Goal: Task Accomplishment & Management: Manage account settings

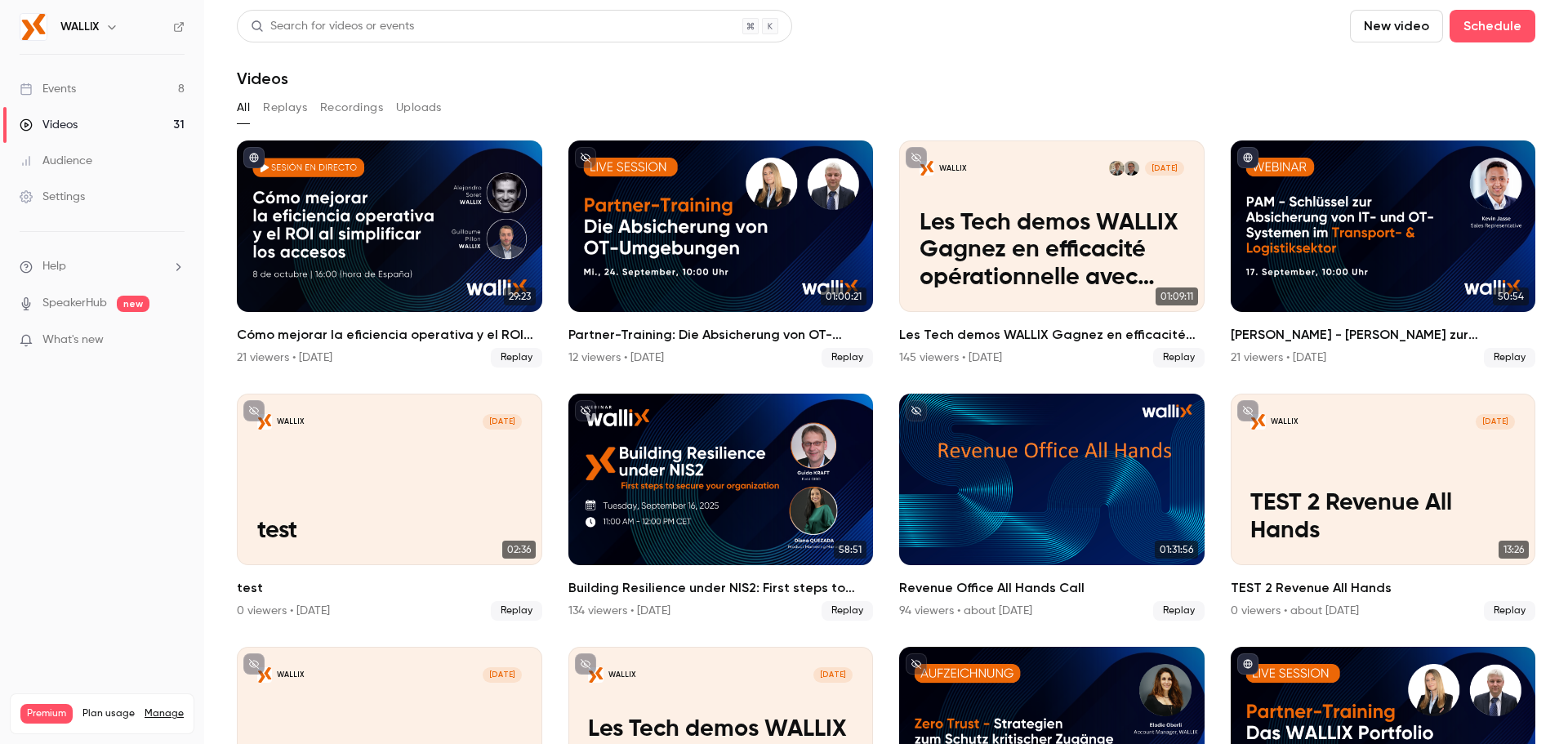
click at [91, 160] on div "Audience" at bounding box center [56, 161] width 72 height 16
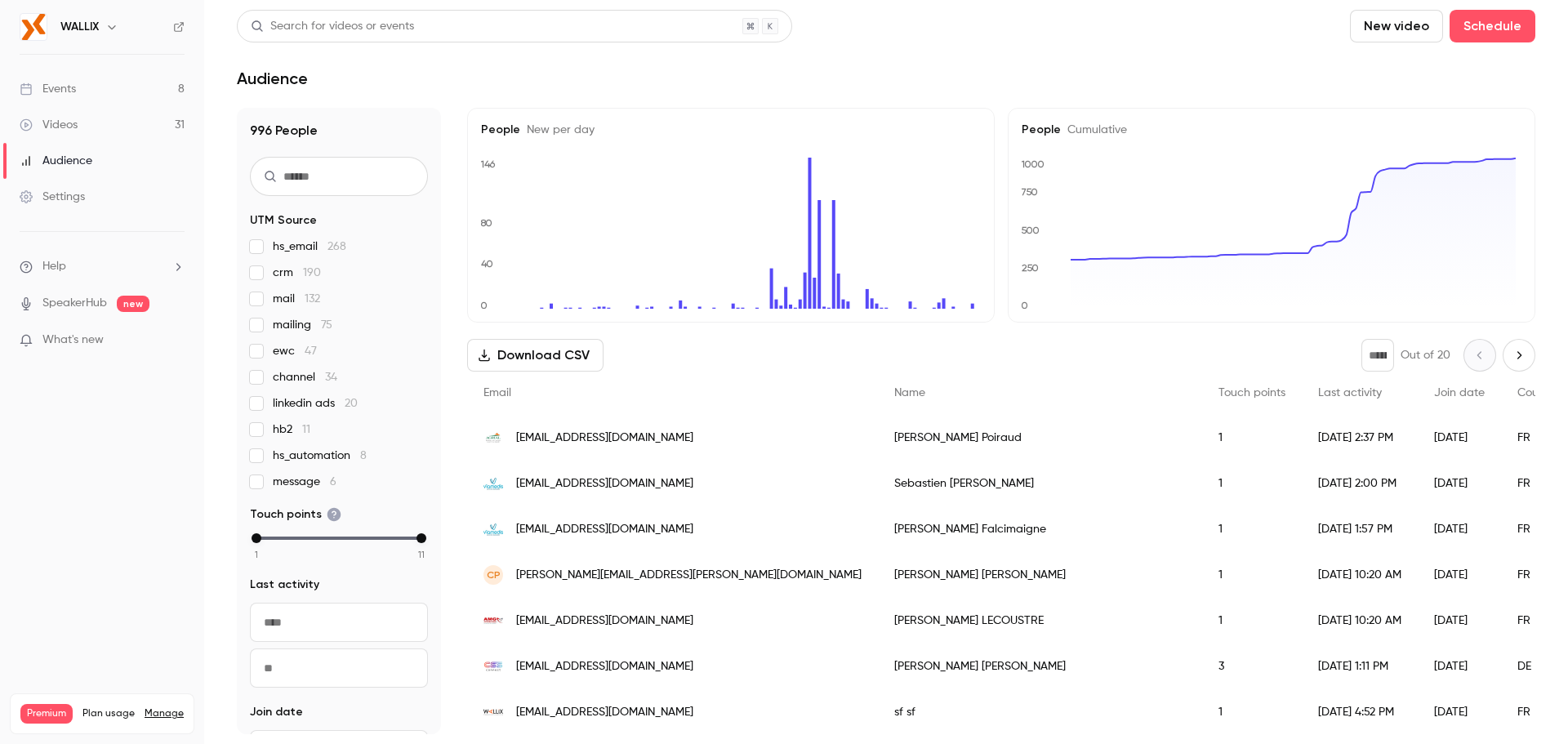
click at [99, 85] on link "Events 8" at bounding box center [102, 89] width 205 height 36
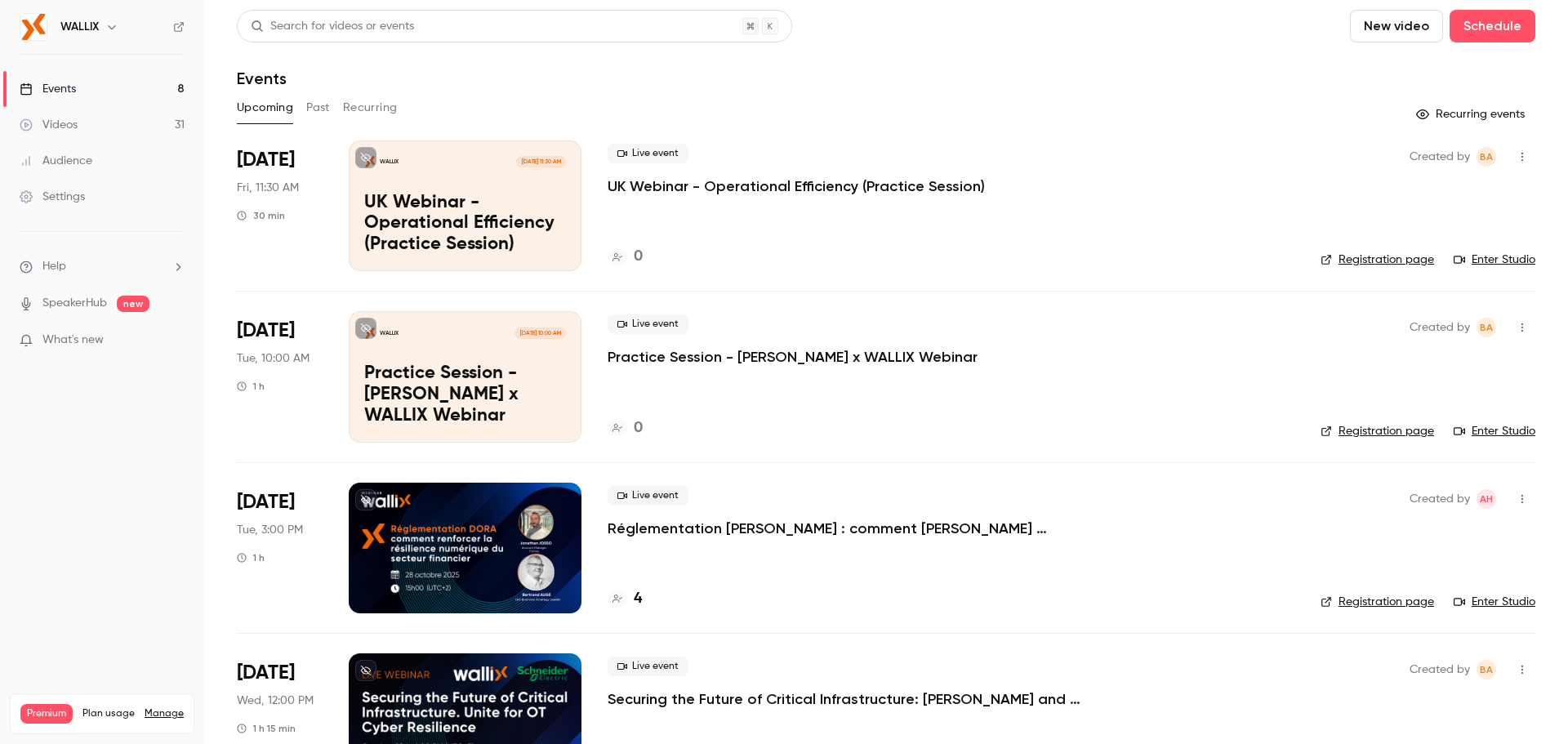
click at [502, 209] on p "UK Webinar - Operational Efficiency (Practice Session)" at bounding box center [465, 224] width 202 height 63
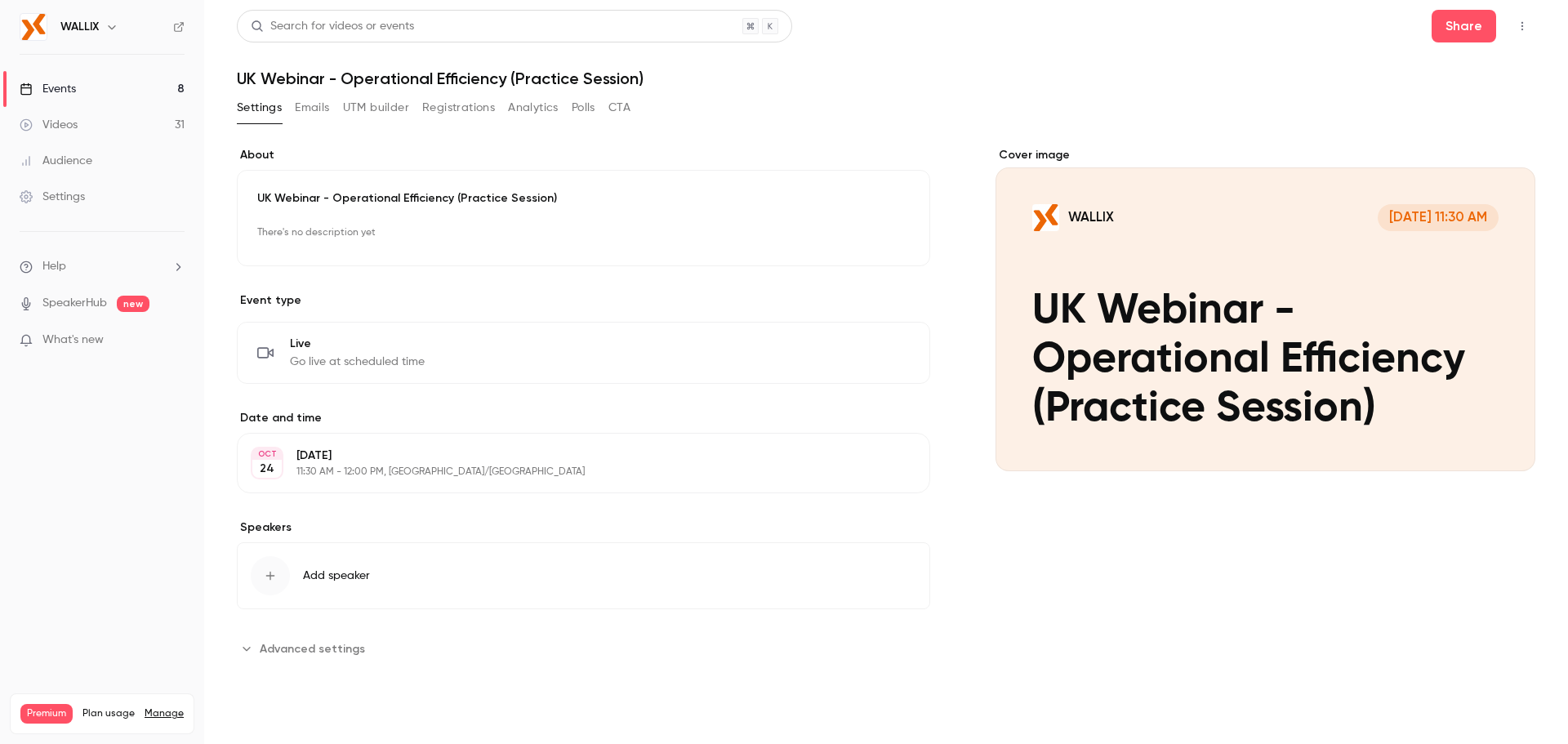
click at [83, 191] on div "Settings" at bounding box center [53, 197] width 66 height 16
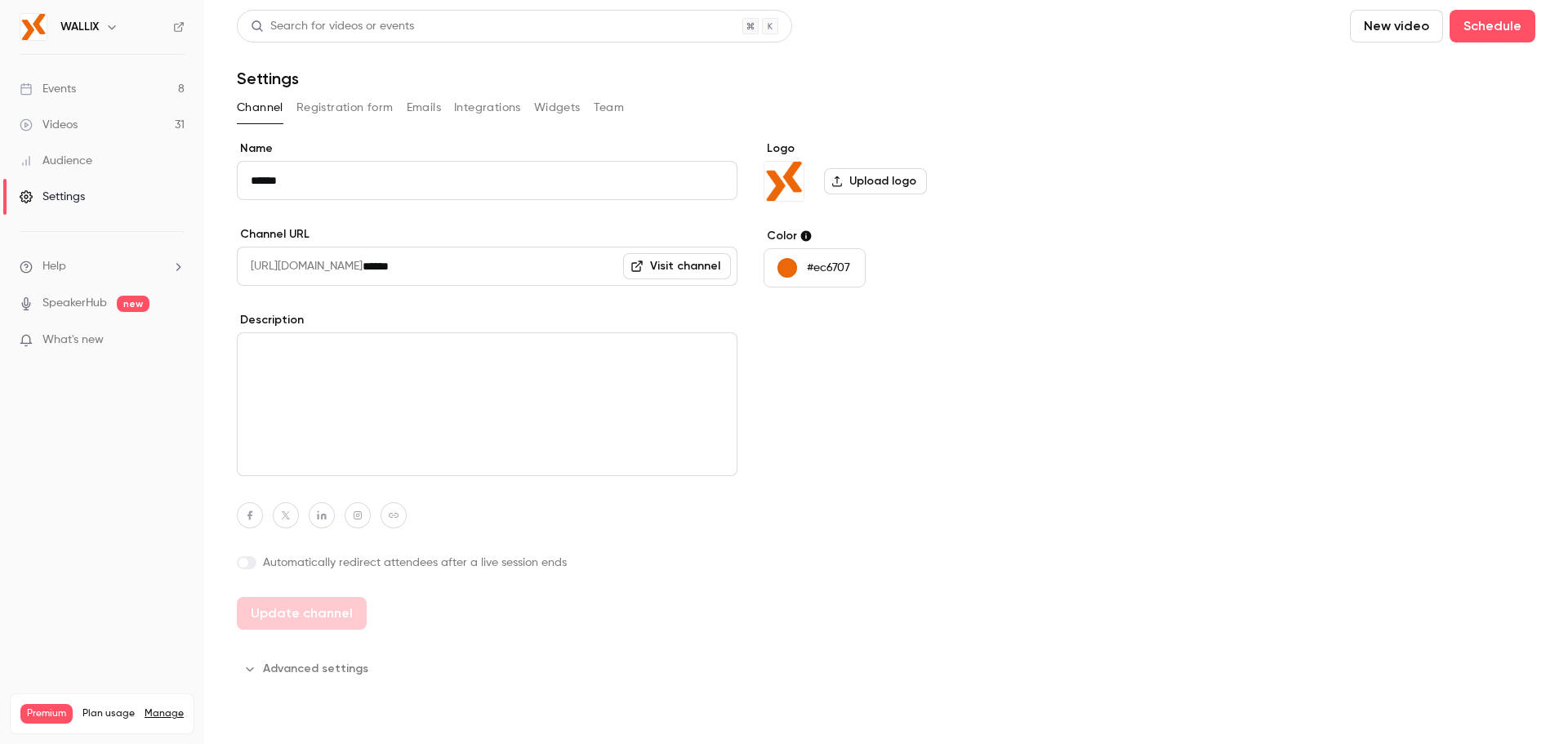
click at [331, 108] on button "Registration form" at bounding box center [344, 108] width 98 height 26
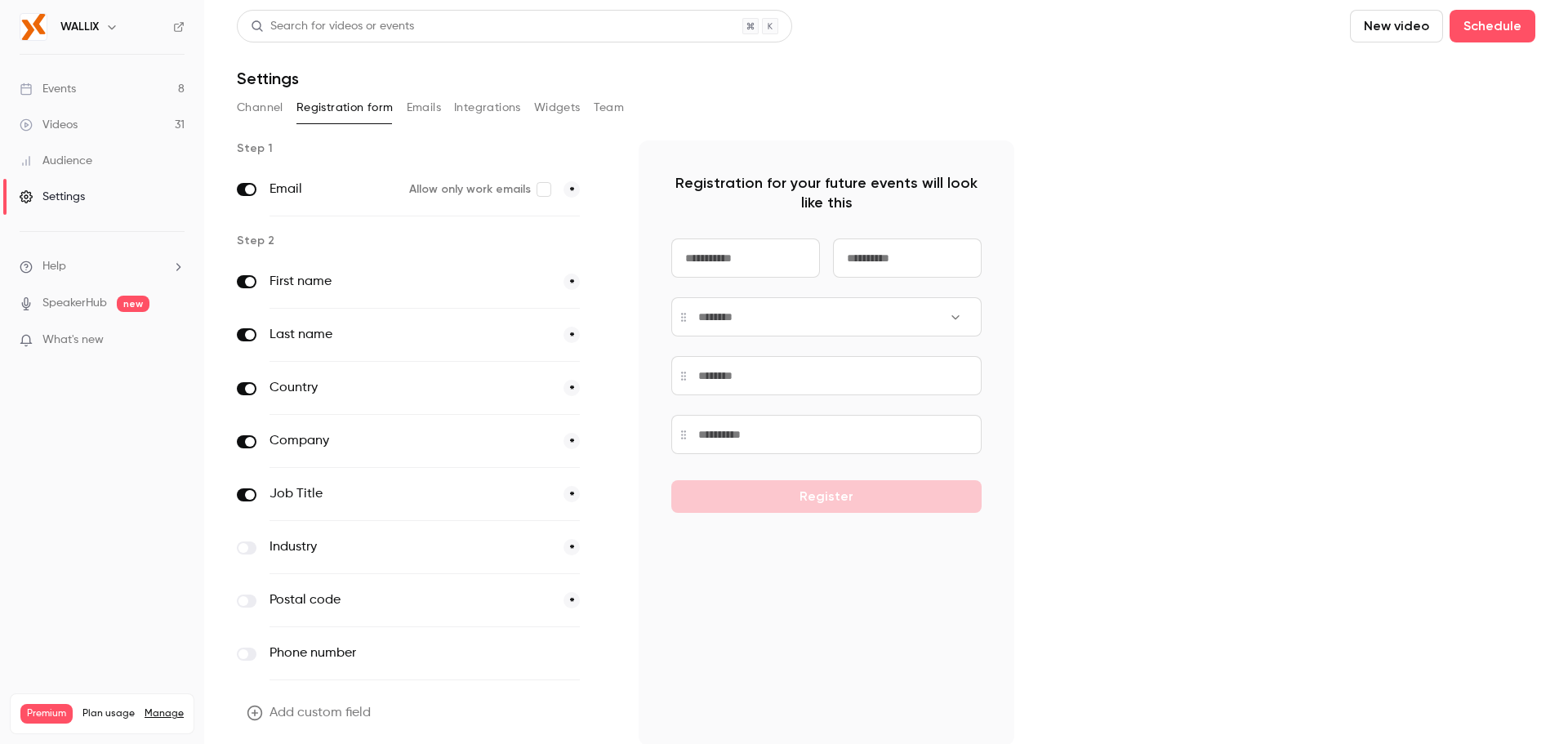
scroll to position [60, 0]
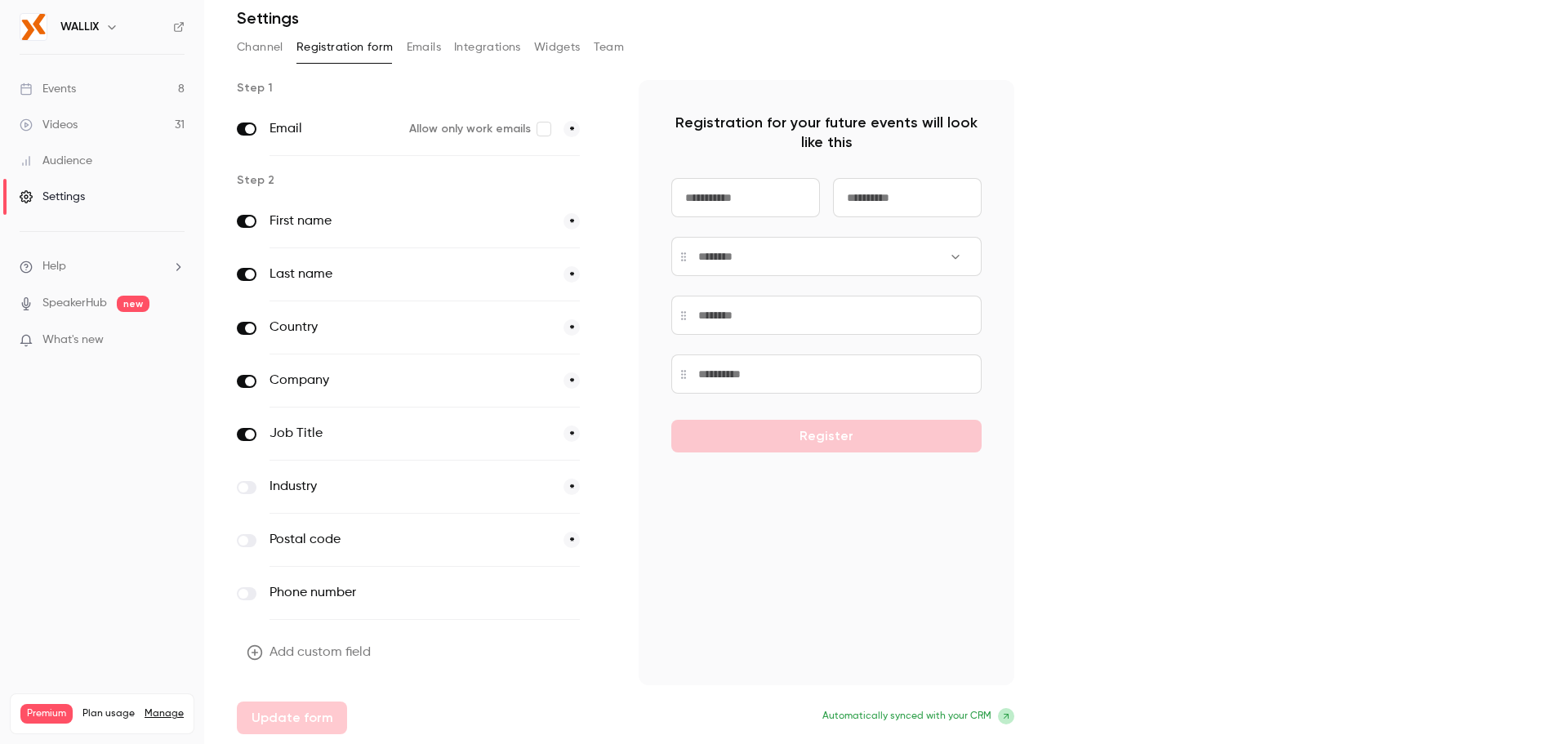
click at [247, 489] on span at bounding box center [242, 487] width 9 height 9
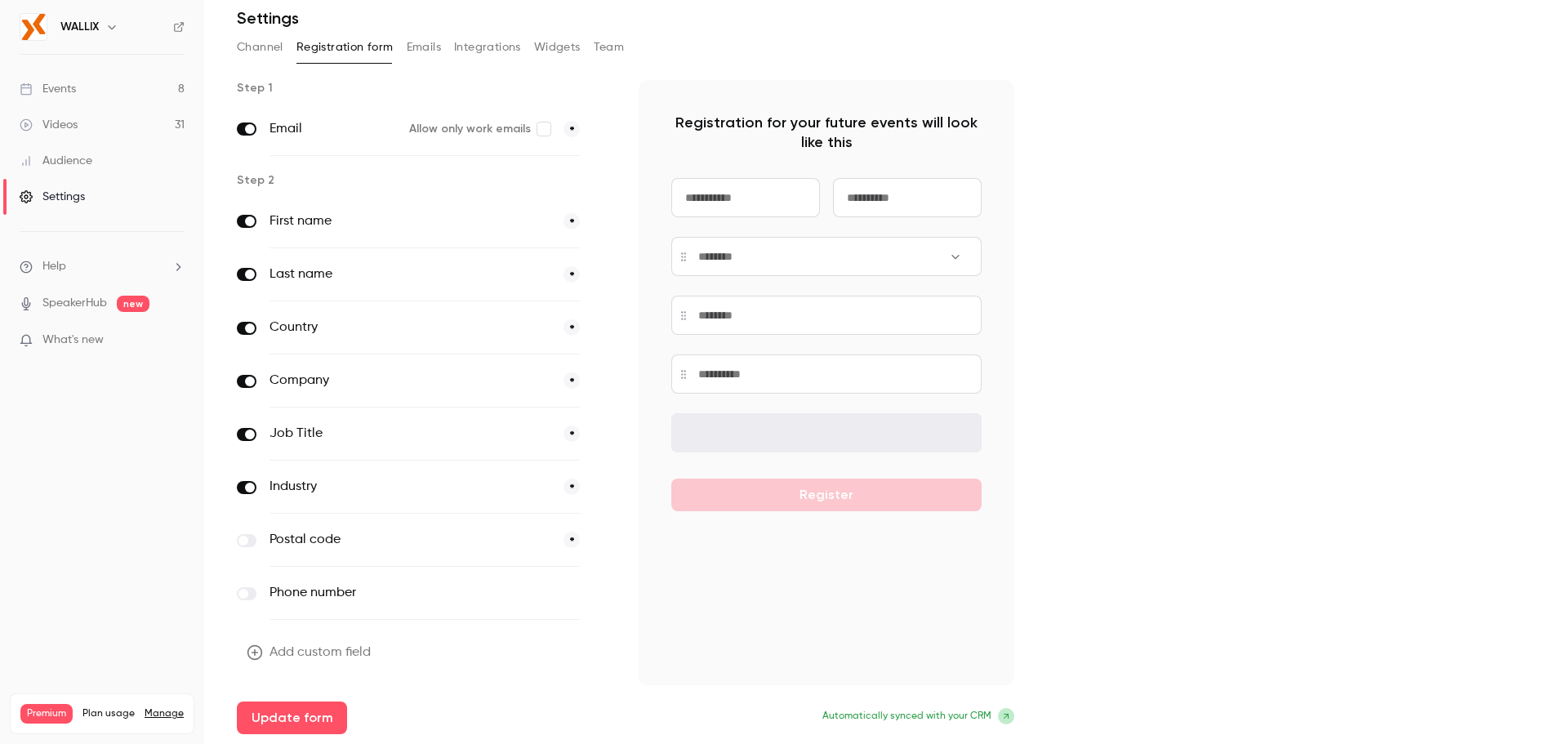
click at [873, 446] on input at bounding box center [827, 432] width 311 height 39
click at [306, 491] on label "Industry" at bounding box center [409, 487] width 280 height 20
click at [614, 489] on div "Step 1 Email Allow only work emails * Step 2 First name * Last name * Country *…" at bounding box center [625, 407] width 778 height 654
click at [601, 487] on icon "button" at bounding box center [602, 487] width 8 height 8
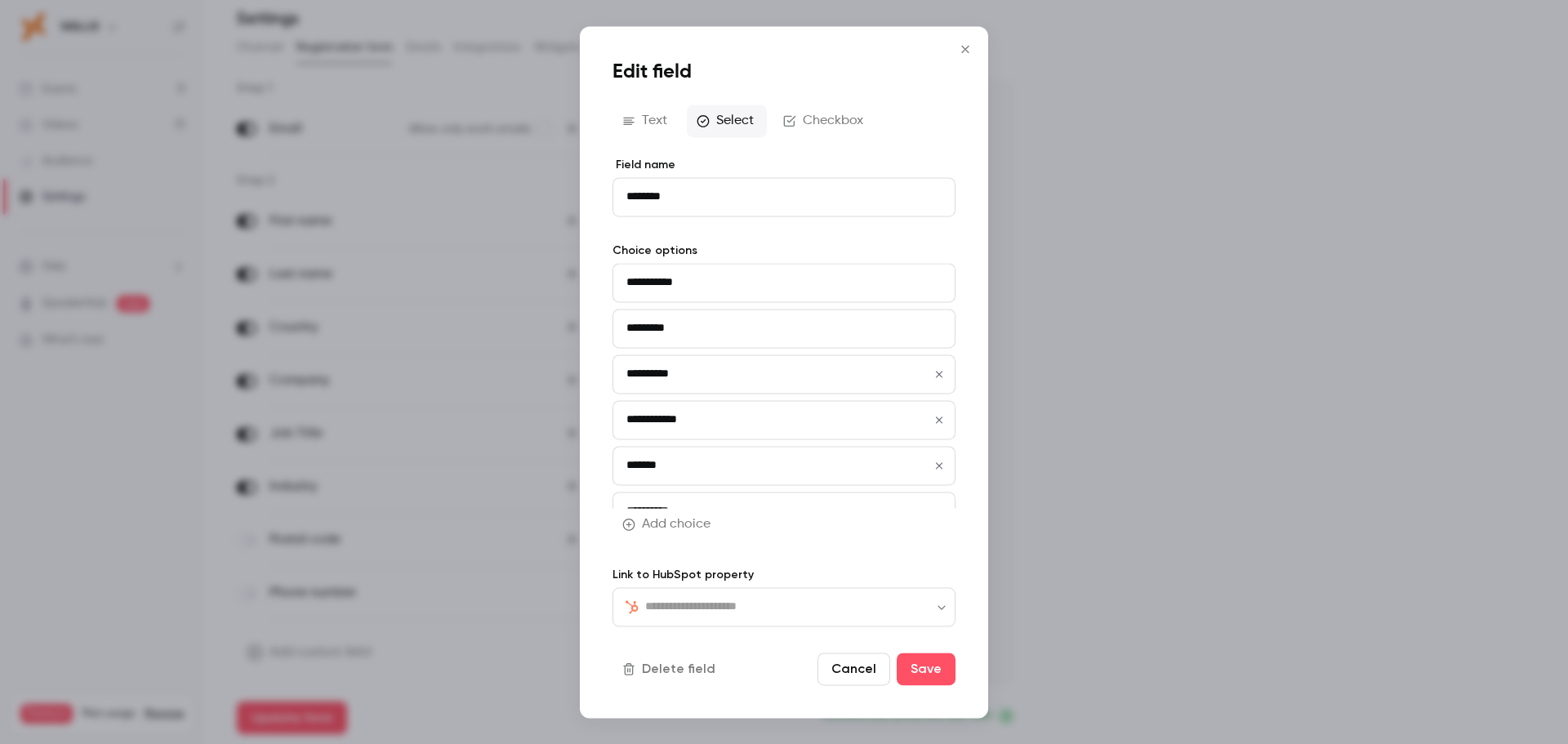
type input "********"
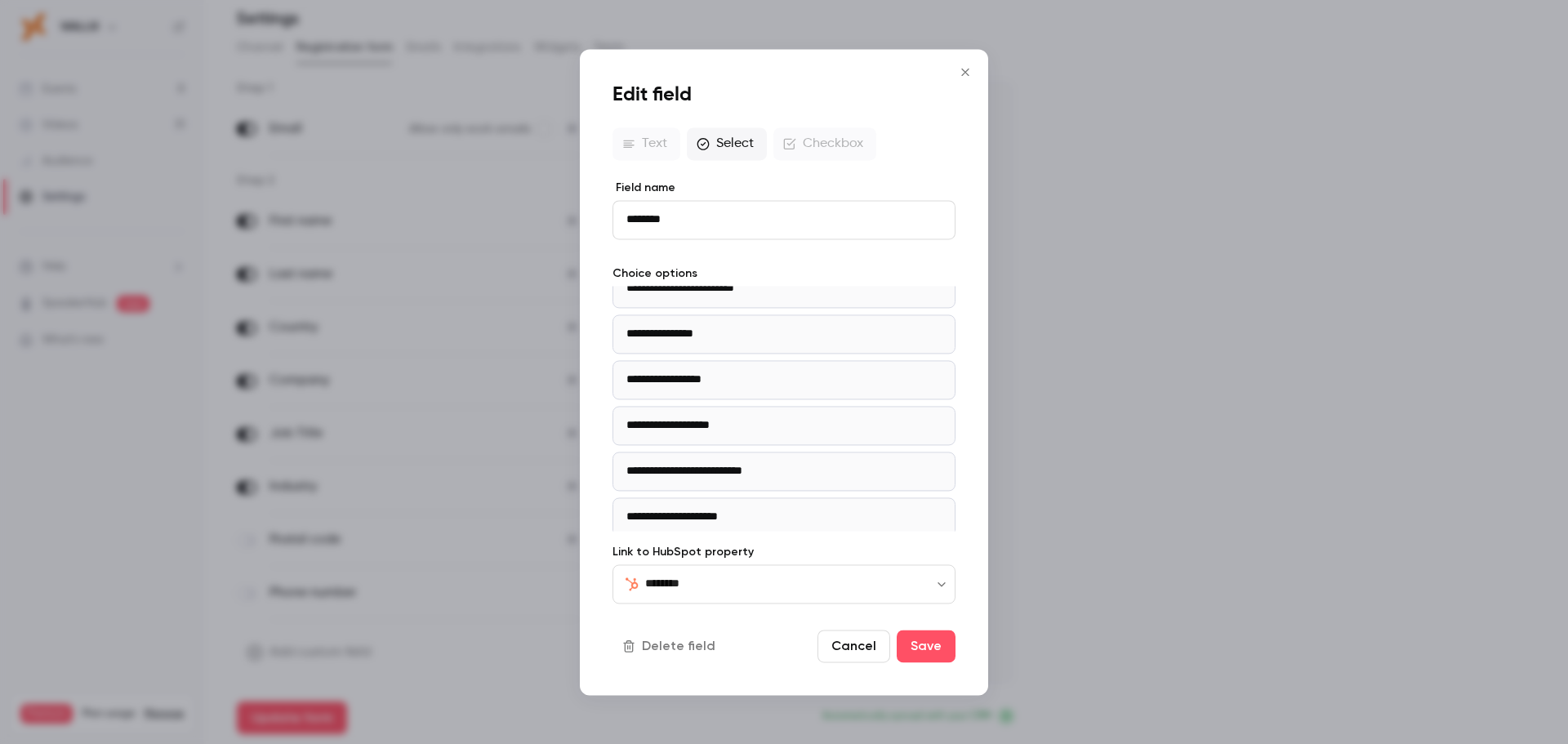
scroll to position [571, 0]
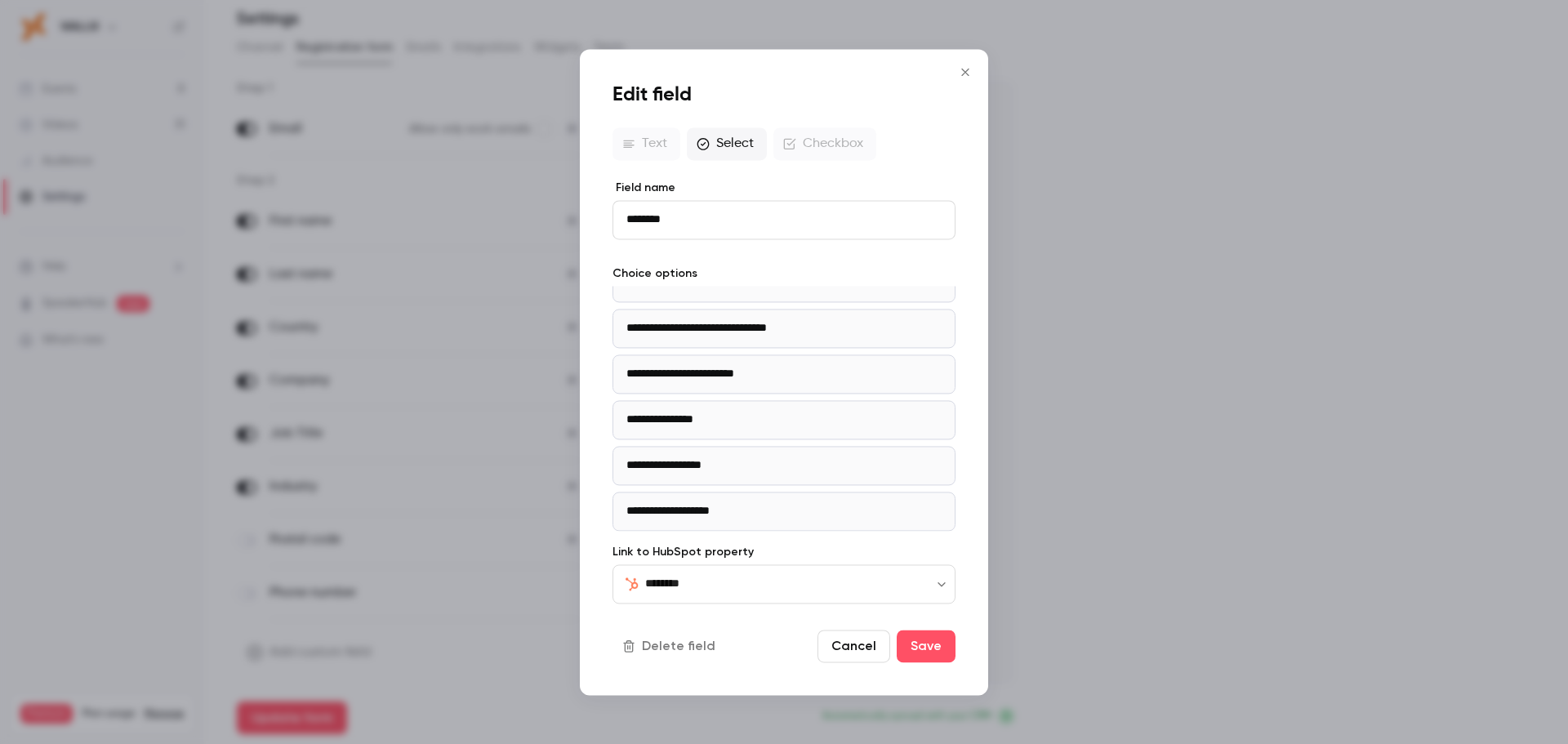
click at [964, 69] on icon "Close" at bounding box center [965, 72] width 20 height 13
